Goal: Navigation & Orientation: Find specific page/section

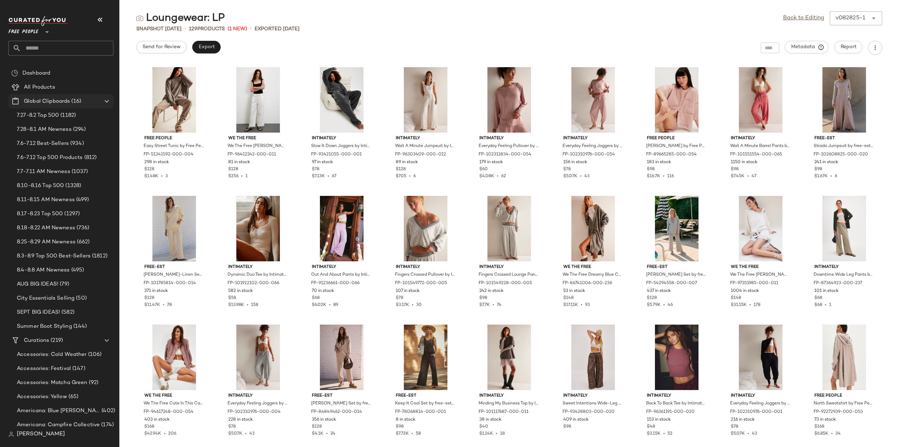
click at [109, 101] on icon at bounding box center [107, 101] width 8 height 8
click at [43, 129] on span "Accessories: Cold Weather" at bounding box center [52, 129] width 70 height 8
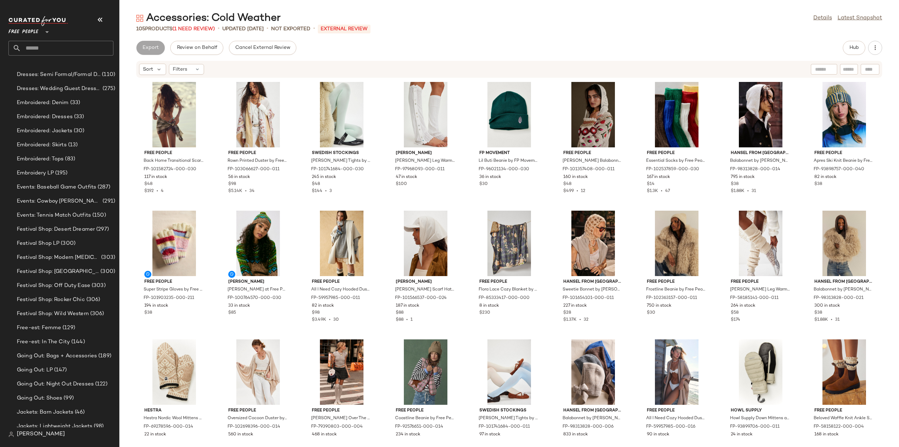
scroll to position [1018, 0]
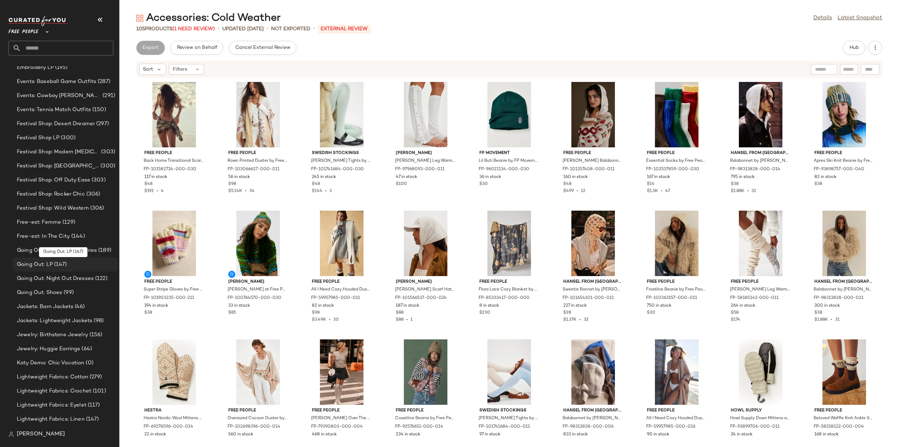
click at [34, 260] on span "Going Out: LP" at bounding box center [35, 264] width 36 height 8
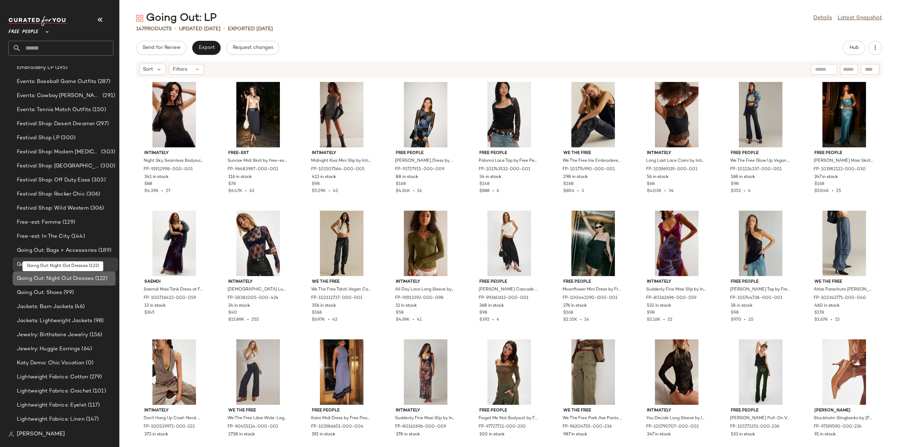
click at [39, 275] on span "Going Out: Night Out Dresses" at bounding box center [55, 278] width 77 height 8
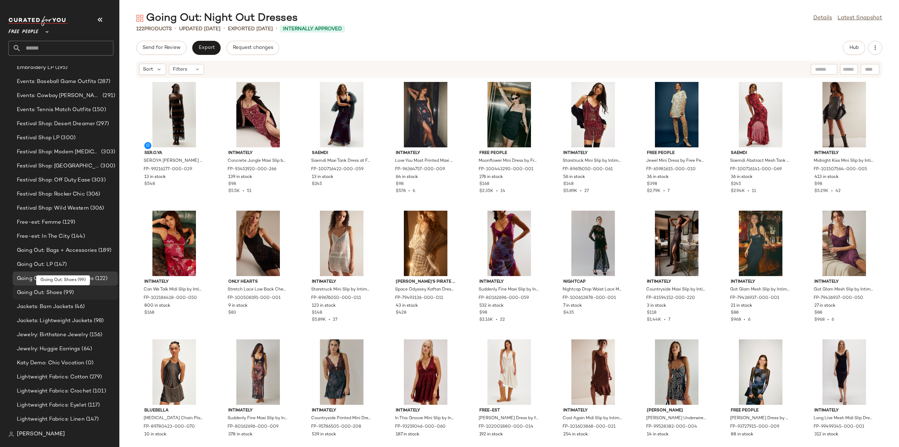
click at [38, 293] on span "Going Out: Shoes" at bounding box center [39, 292] width 45 height 8
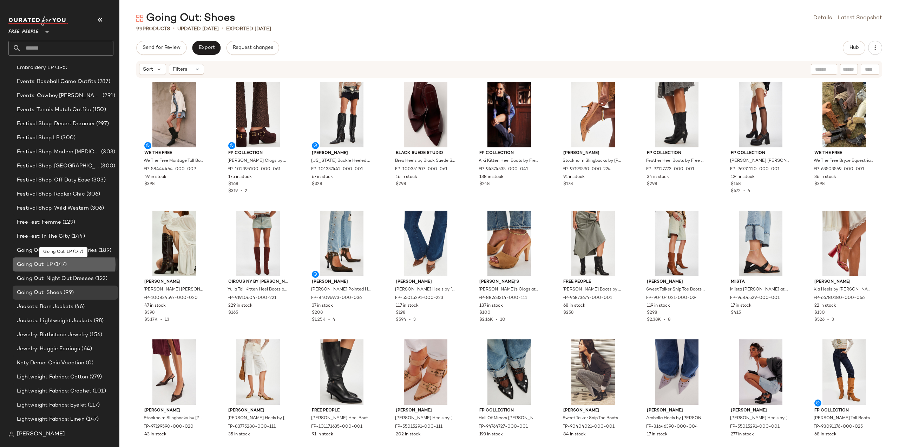
click at [37, 263] on span "Going Out: LP" at bounding box center [35, 264] width 36 height 8
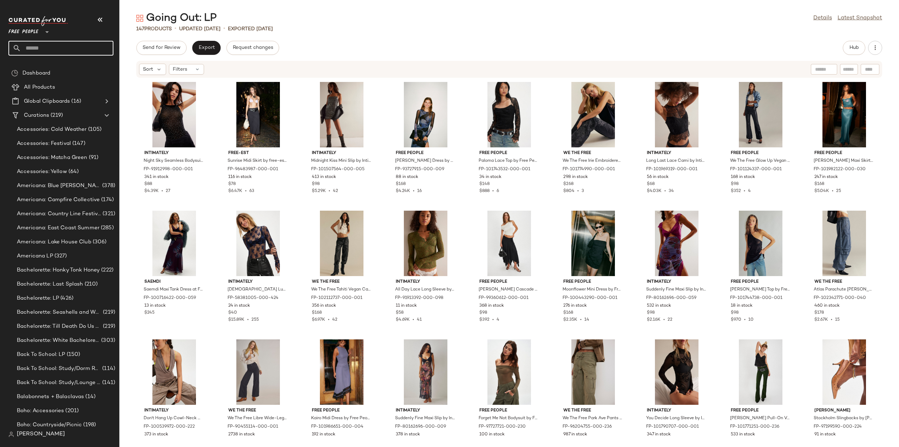
click at [78, 45] on input "text" at bounding box center [67, 48] width 92 height 15
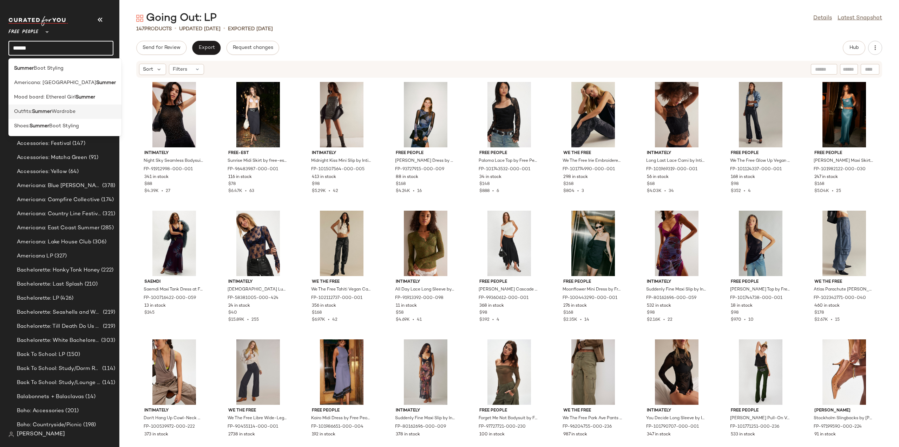
type input "******"
click at [34, 114] on b "Summer" at bounding box center [42, 111] width 20 height 7
